Goal: Task Accomplishment & Management: Use online tool/utility

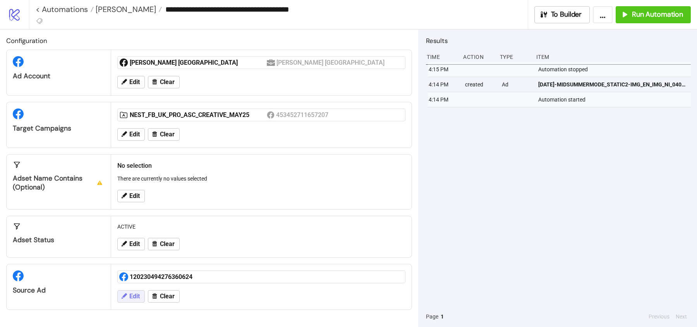
click at [129, 295] on span "Edit" at bounding box center [134, 296] width 10 height 7
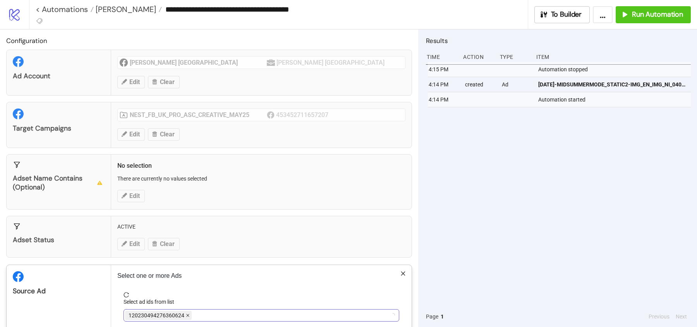
click at [186, 313] on icon "close" at bounding box center [188, 315] width 4 height 4
click at [185, 312] on div at bounding box center [257, 315] width 264 height 11
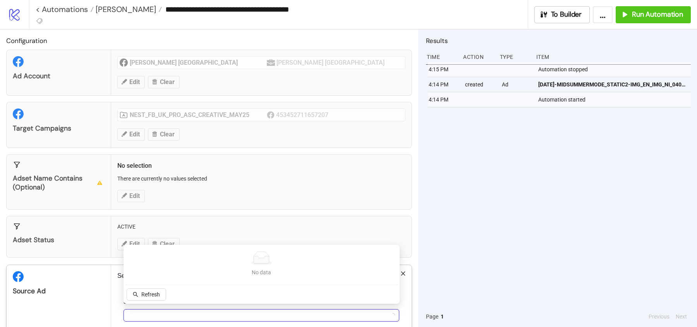
scroll to position [39, 0]
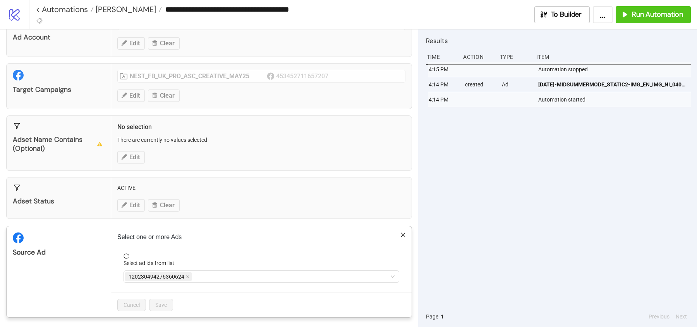
click at [150, 275] on span "120230494276360624" at bounding box center [156, 276] width 56 height 9
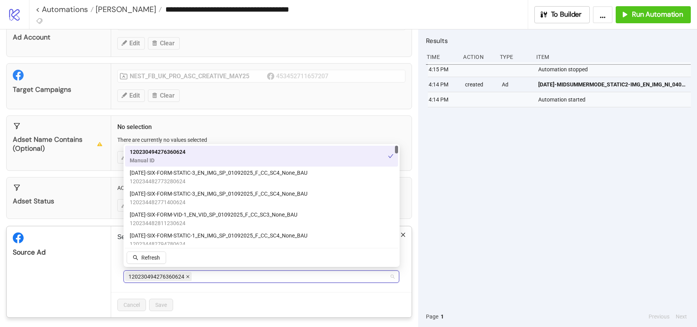
click at [187, 274] on icon "close" at bounding box center [188, 276] width 4 height 4
click at [182, 274] on div at bounding box center [257, 276] width 264 height 11
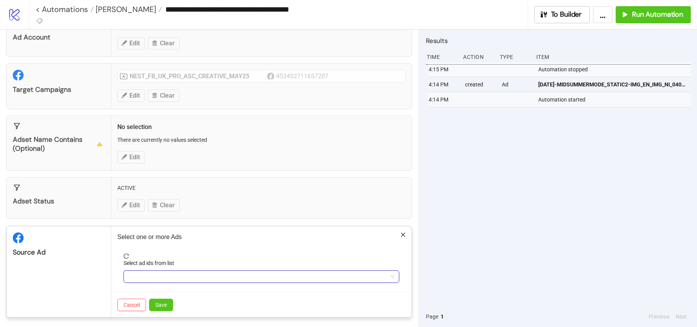
click at [182, 274] on div at bounding box center [257, 276] width 264 height 11
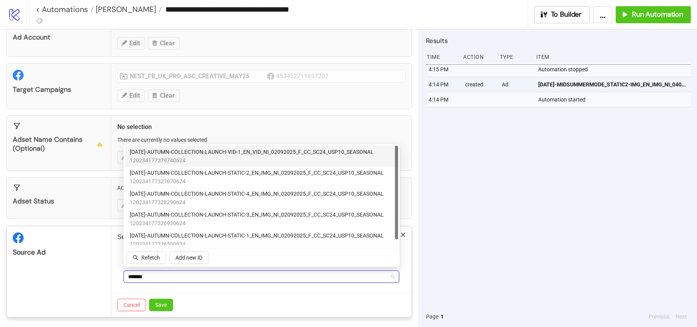
type input "********"
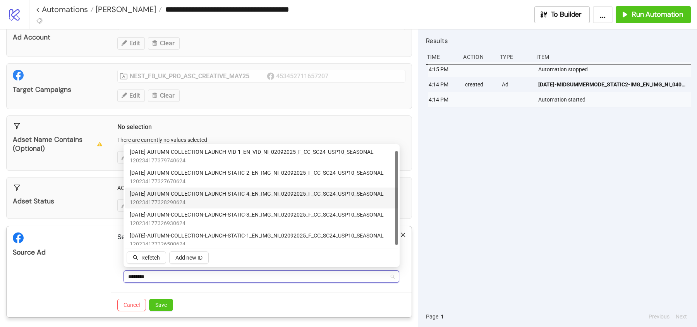
scroll to position [5, 0]
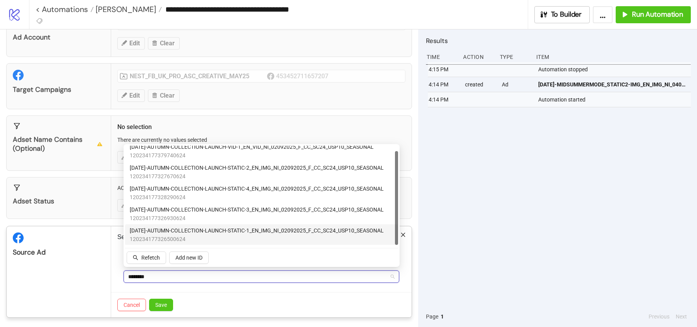
click at [251, 231] on span "[DATE]-AUTUMN-COLLECTION-LAUNCH-STATIC-1_EN_IMG_NI_02092025_F_CC_SC24_USP10_SEA…" at bounding box center [257, 230] width 254 height 9
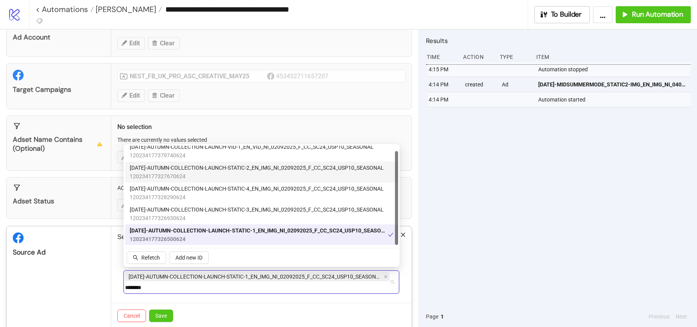
click at [250, 173] on span "120234177327670624" at bounding box center [257, 176] width 254 height 9
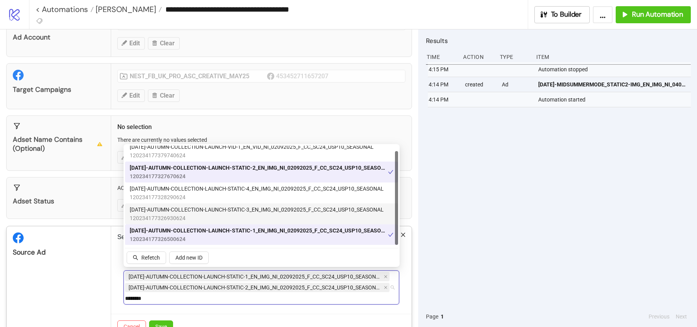
click at [251, 211] on span "[DATE]-AUTUMN-COLLECTION-LAUNCH-STATIC-3_EN_IMG_NI_02092025_F_CC_SC24_USP10_SEA…" at bounding box center [257, 209] width 254 height 9
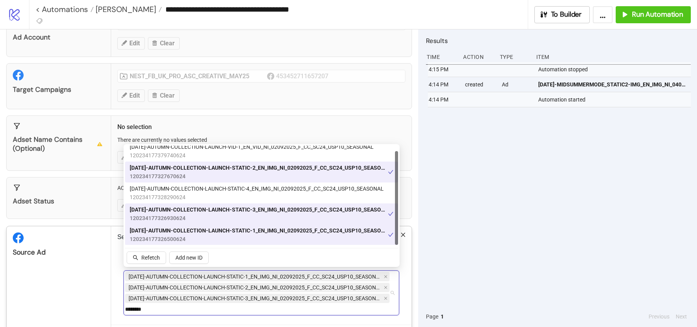
click at [251, 195] on span "120234177328290624" at bounding box center [257, 197] width 254 height 9
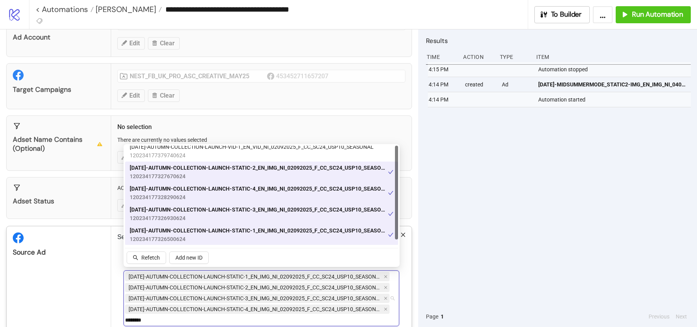
scroll to position [0, 0]
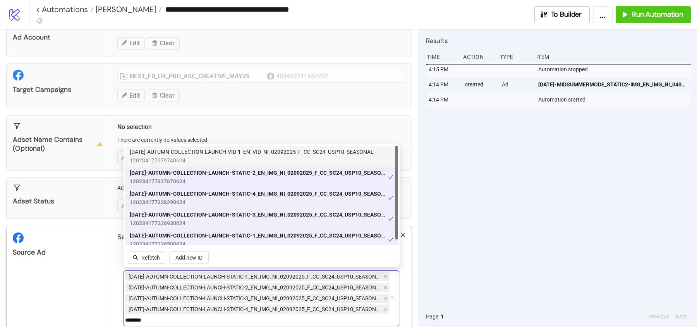
click at [237, 161] on span "120234177379740624" at bounding box center [252, 160] width 244 height 9
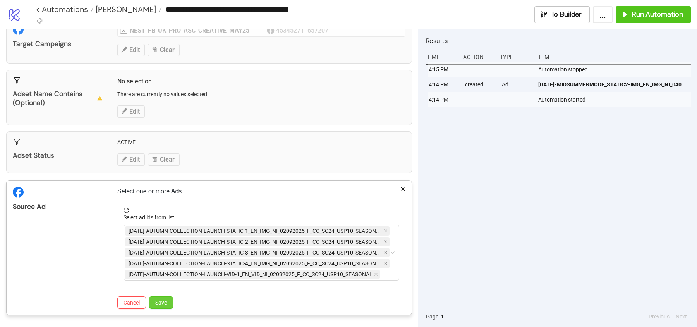
click at [163, 304] on span "Save" at bounding box center [161, 302] width 12 height 6
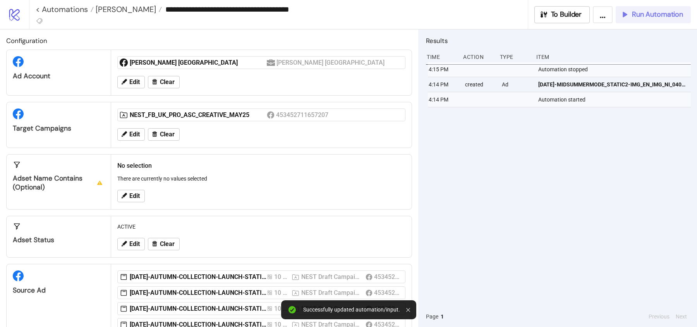
click at [661, 15] on span "Run Automation" at bounding box center [657, 14] width 51 height 9
